Goal: Transaction & Acquisition: Purchase product/service

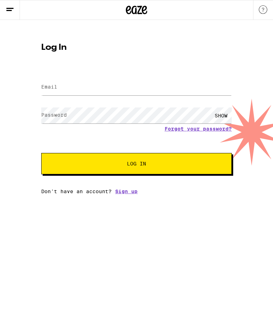
click at [137, 90] on input "Email" at bounding box center [136, 87] width 190 height 16
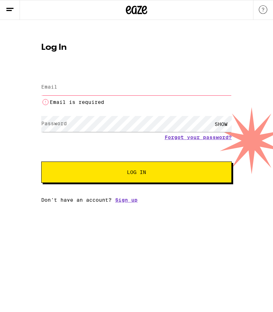
type input "jonesceleste09@gmail.com"
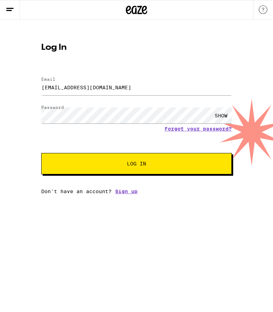
click at [162, 166] on span "Log In" at bounding box center [136, 163] width 133 height 5
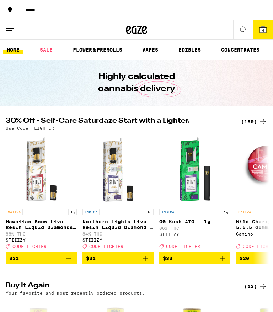
click at [157, 48] on link "VAPES" at bounding box center [150, 49] width 23 height 9
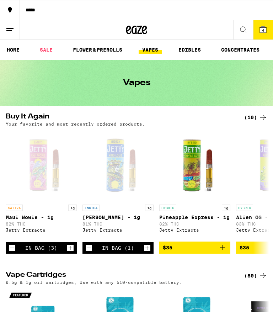
click at [243, 29] on icon at bounding box center [243, 29] width 9 height 9
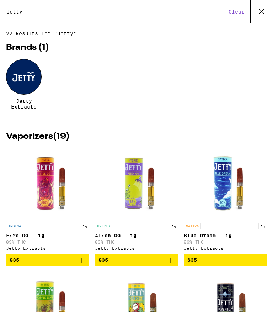
type input "Jetty"
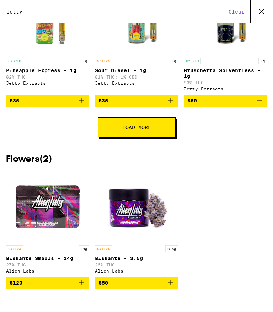
scroll to position [304, 0]
click at [145, 127] on button "Load More" at bounding box center [137, 127] width 78 height 20
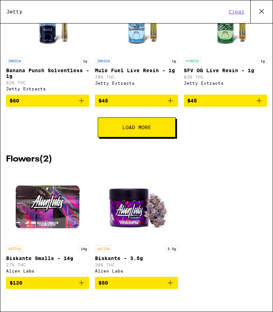
scroll to position [572, 0]
click at [141, 125] on span "Load More" at bounding box center [136, 127] width 29 height 5
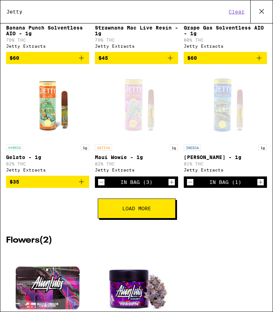
scroll to position [718, 0]
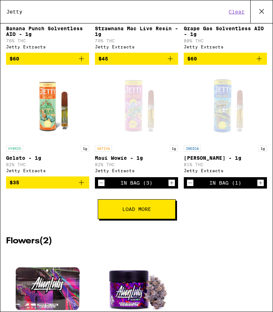
click at [144, 211] on span "Load More" at bounding box center [136, 208] width 29 height 5
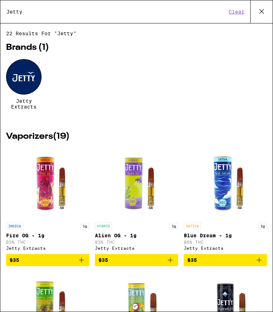
scroll to position [0, 0]
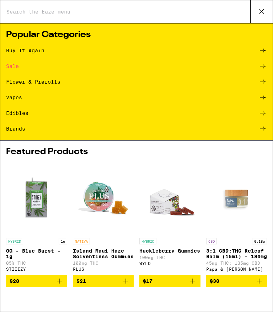
click at [263, 13] on icon at bounding box center [261, 11] width 11 height 11
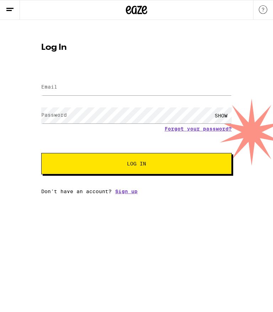
click at [261, 12] on img at bounding box center [263, 9] width 9 height 9
click at [141, 90] on input "Email" at bounding box center [136, 87] width 190 height 16
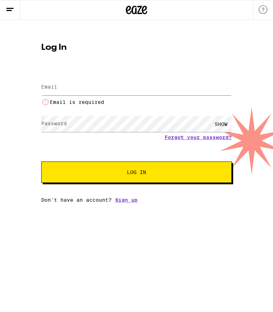
type input "jonesceleste09@gmail.com"
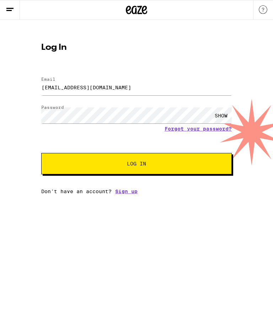
click at [165, 168] on button "Log In" at bounding box center [136, 163] width 190 height 21
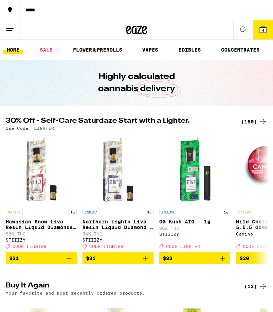
click at [263, 37] on button "4" at bounding box center [263, 29] width 20 height 19
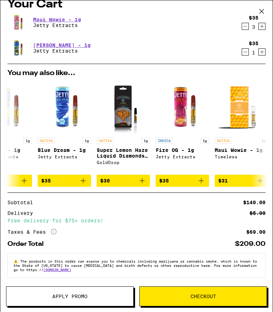
scroll to position [0, 88]
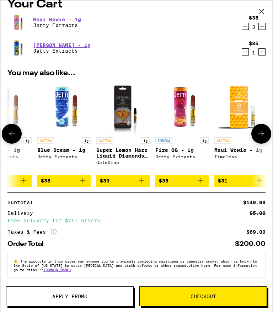
click at [131, 147] on p "Super Lemon Haze Liquid Diamonds - 1g" at bounding box center [122, 152] width 53 height 11
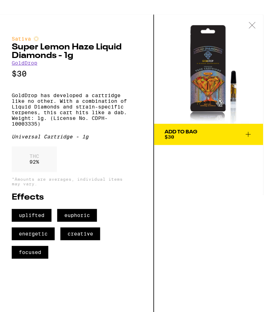
scroll to position [17, 0]
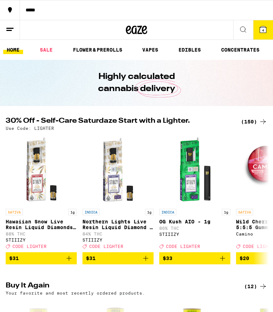
click at [242, 29] on icon at bounding box center [243, 29] width 9 height 9
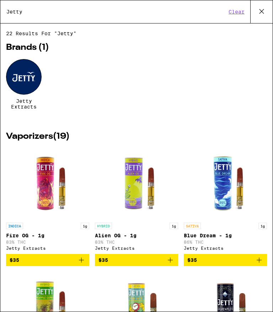
type input "Jetty"
click at [34, 81] on div at bounding box center [24, 77] width 36 height 36
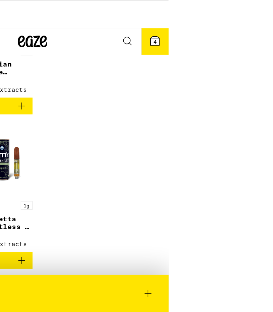
scroll to position [949, 0]
click at [49, 30] on img "Open page for Banana Sliders Solventless - 1g from Jetty Extracts" at bounding box center [28, 3] width 44 height 53
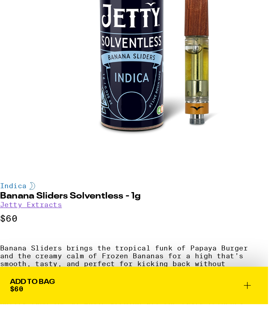
scroll to position [66, 0]
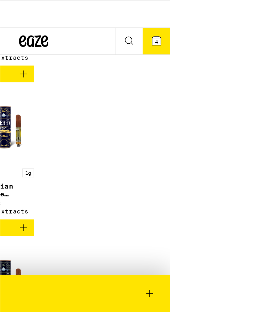
scroll to position [859, 0]
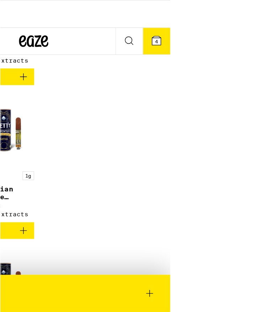
click at [46, 60] on icon "Add to bag" at bounding box center [41, 56] width 9 height 9
click at [192, 31] on icon at bounding box center [188, 29] width 9 height 9
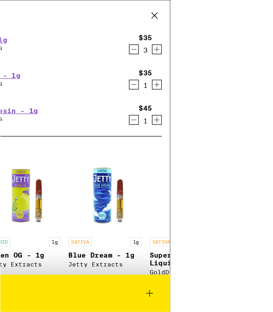
click at [170, 40] on icon "Decrement" at bounding box center [171, 36] width 6 height 9
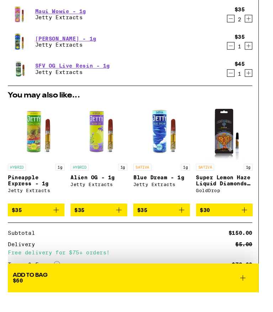
scroll to position [1066, 0]
